Goal: Task Accomplishment & Management: Manage account settings

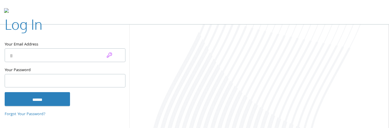
type input "**********"
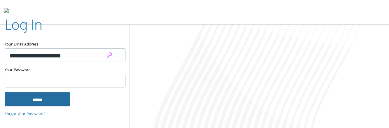
click at [49, 99] on input "******" at bounding box center [37, 99] width 65 height 14
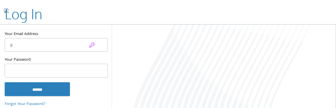
type input "**********"
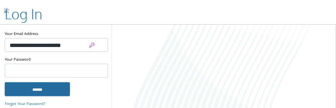
click at [35, 89] on input "******" at bounding box center [37, 89] width 65 height 14
